Goal: Information Seeking & Learning: Find contact information

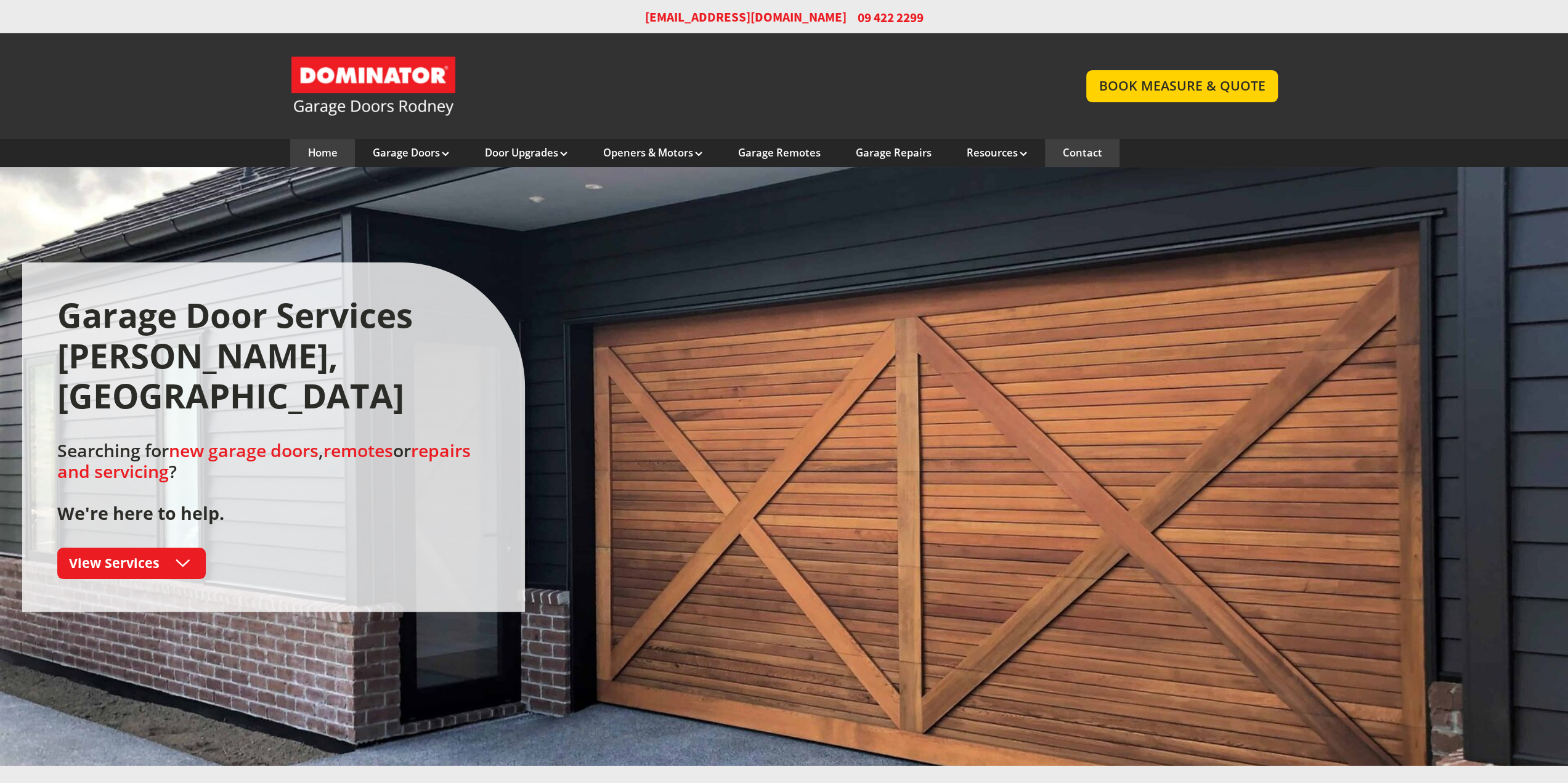
drag, startPoint x: 0, startPoint y: 0, endPoint x: 1092, endPoint y: 156, distance: 1103.1
click at [1092, 156] on link "Contact" at bounding box center [1081, 153] width 39 height 13
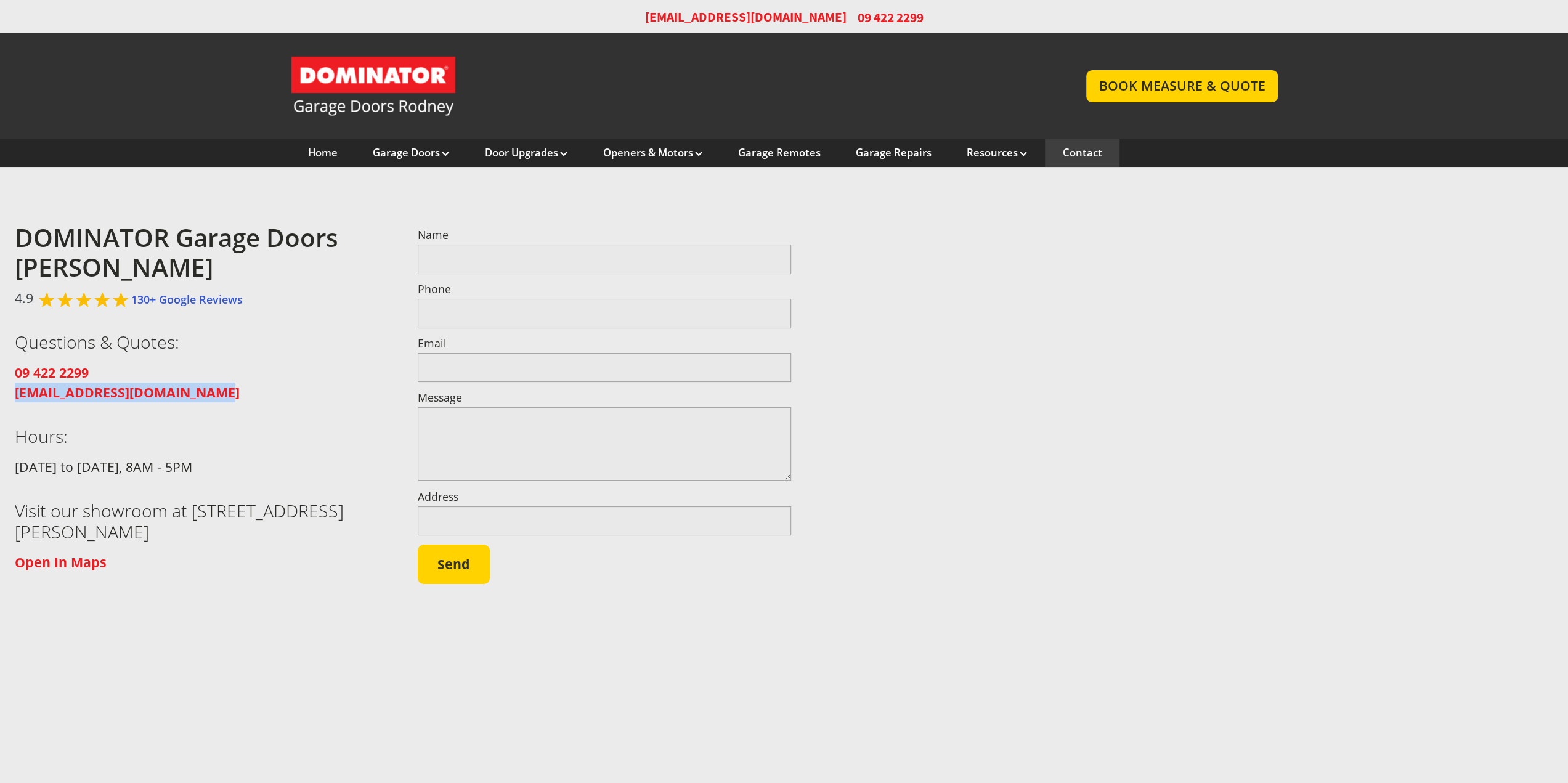
drag, startPoint x: 237, startPoint y: 390, endPoint x: 12, endPoint y: 389, distance: 225.0
click at [12, 389] on div "DOMINATOR Garage Doors Rodney 4.9 130+ Google Reviews Questions & Quotes: 09 42…" at bounding box center [784, 459] width 1568 height 496
copy strong "[EMAIL_ADDRESS][DOMAIN_NAME]"
